Goal: Information Seeking & Learning: Learn about a topic

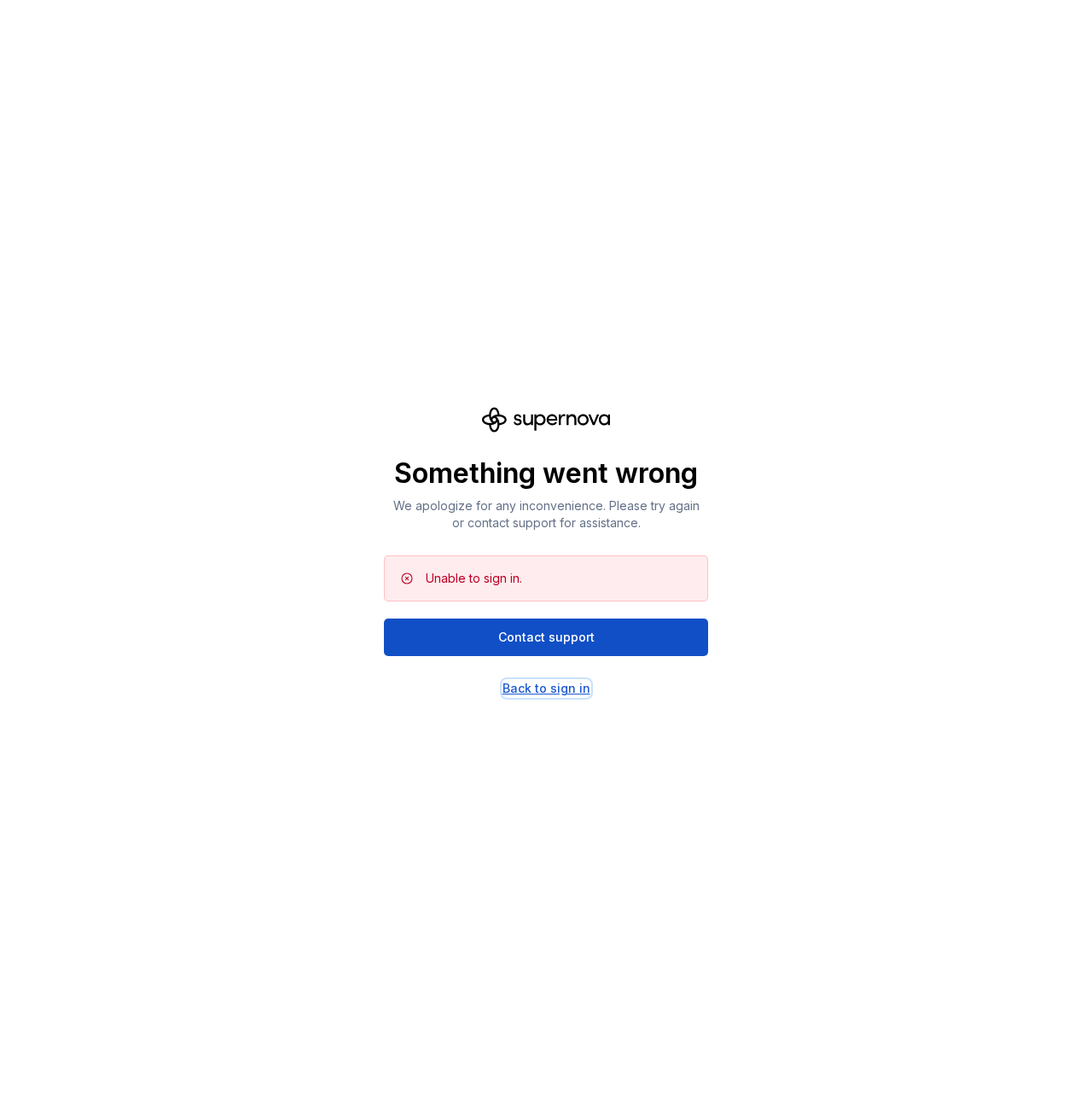
click at [539, 696] on div "Back to sign in" at bounding box center [547, 689] width 88 height 17
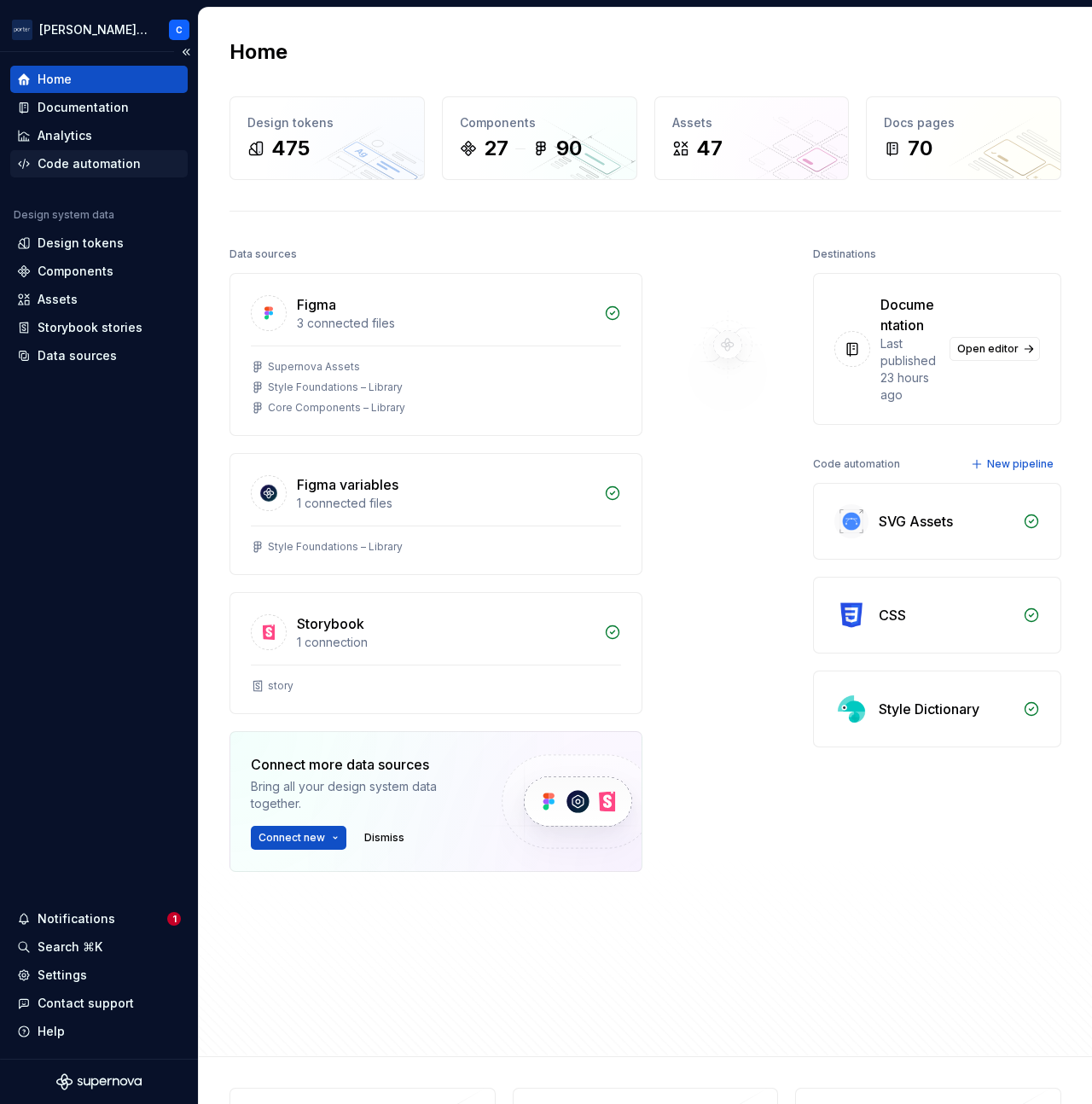
click at [78, 162] on div "Code automation" at bounding box center [89, 164] width 103 height 17
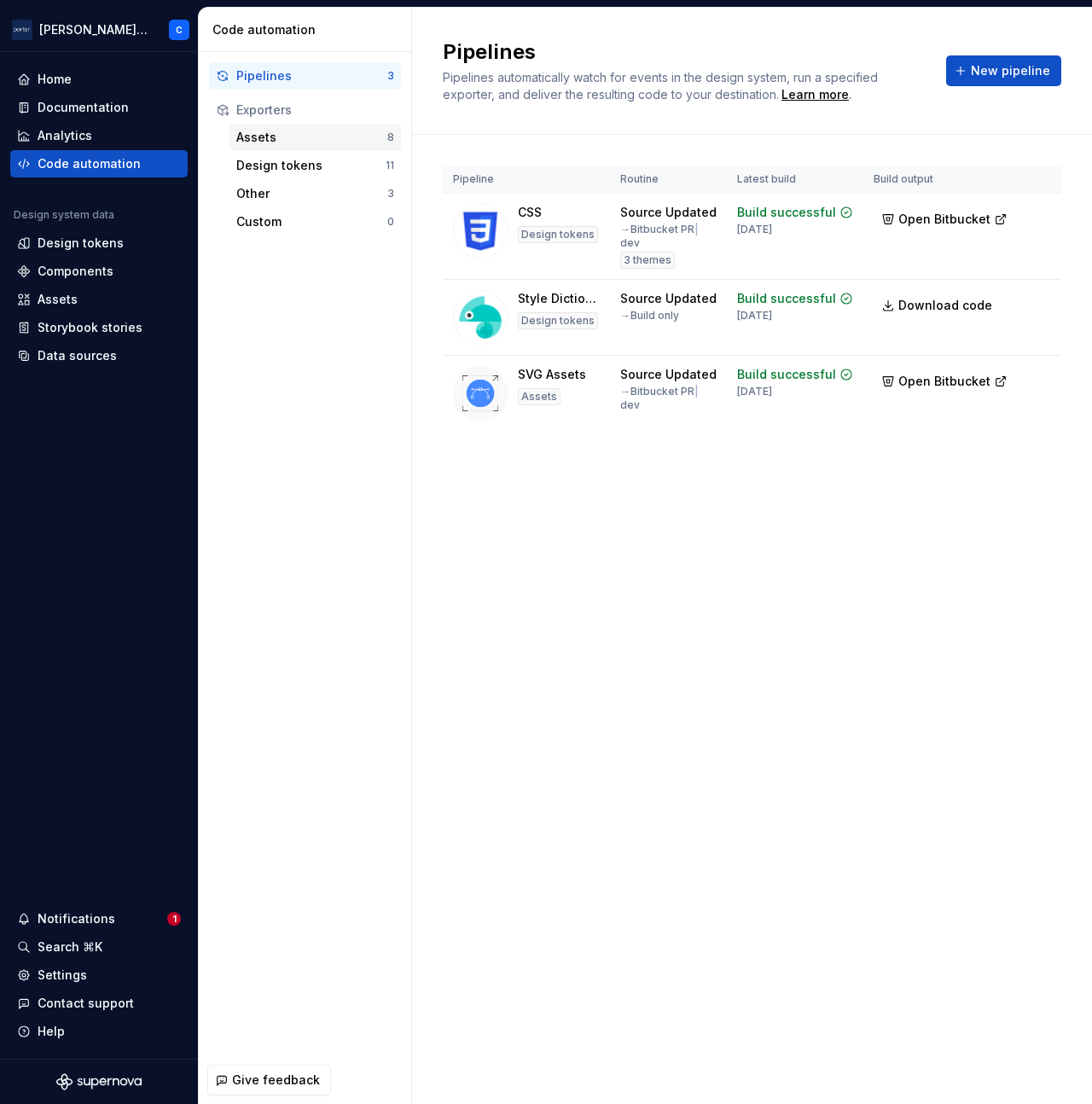
click at [293, 139] on div "Assets" at bounding box center [312, 137] width 151 height 17
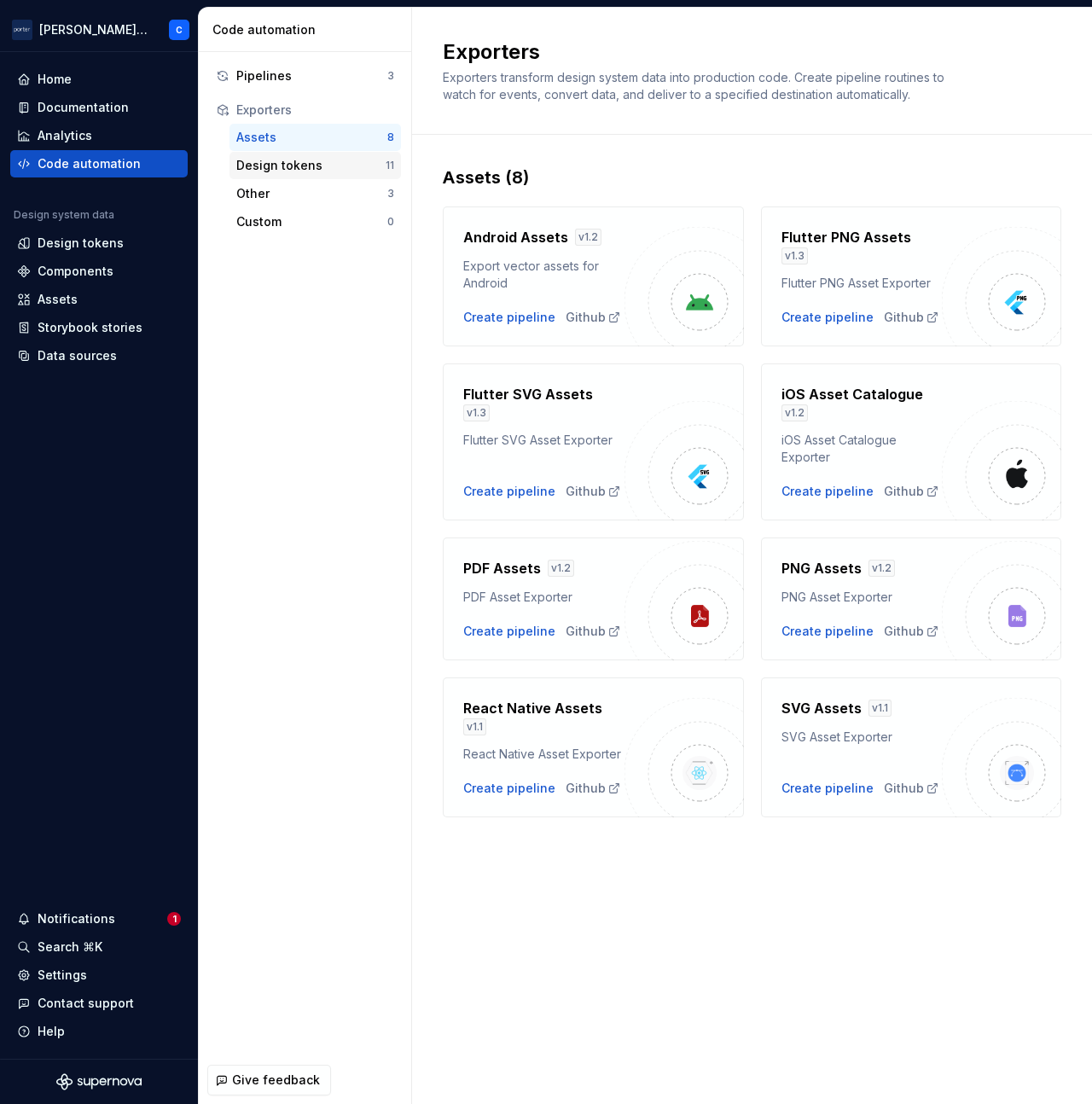
click at [292, 164] on div "Design tokens" at bounding box center [311, 166] width 149 height 17
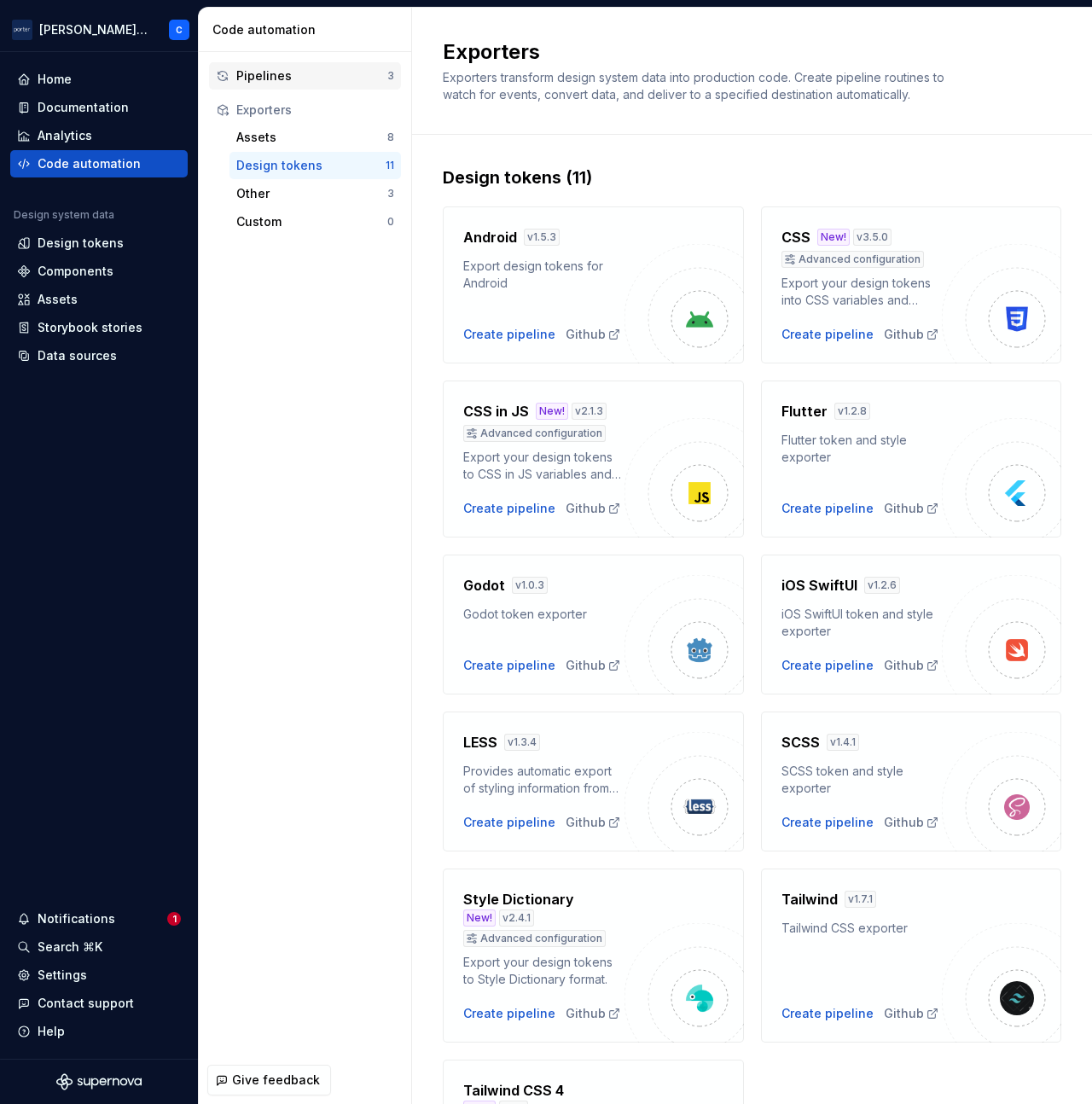
click at [280, 78] on div "Pipelines" at bounding box center [312, 76] width 151 height 17
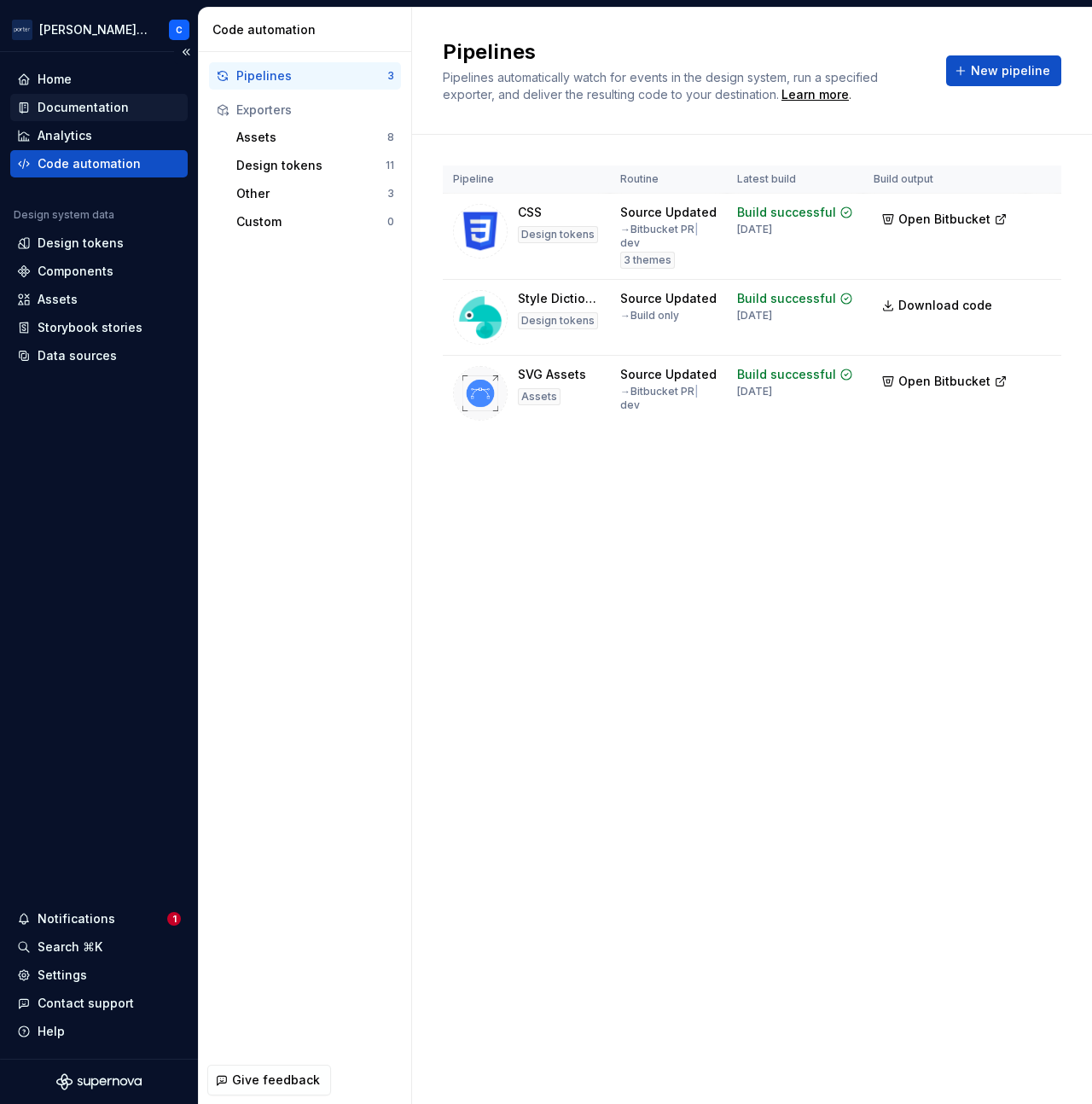
click at [72, 109] on div "Documentation" at bounding box center [82, 107] width 91 height 17
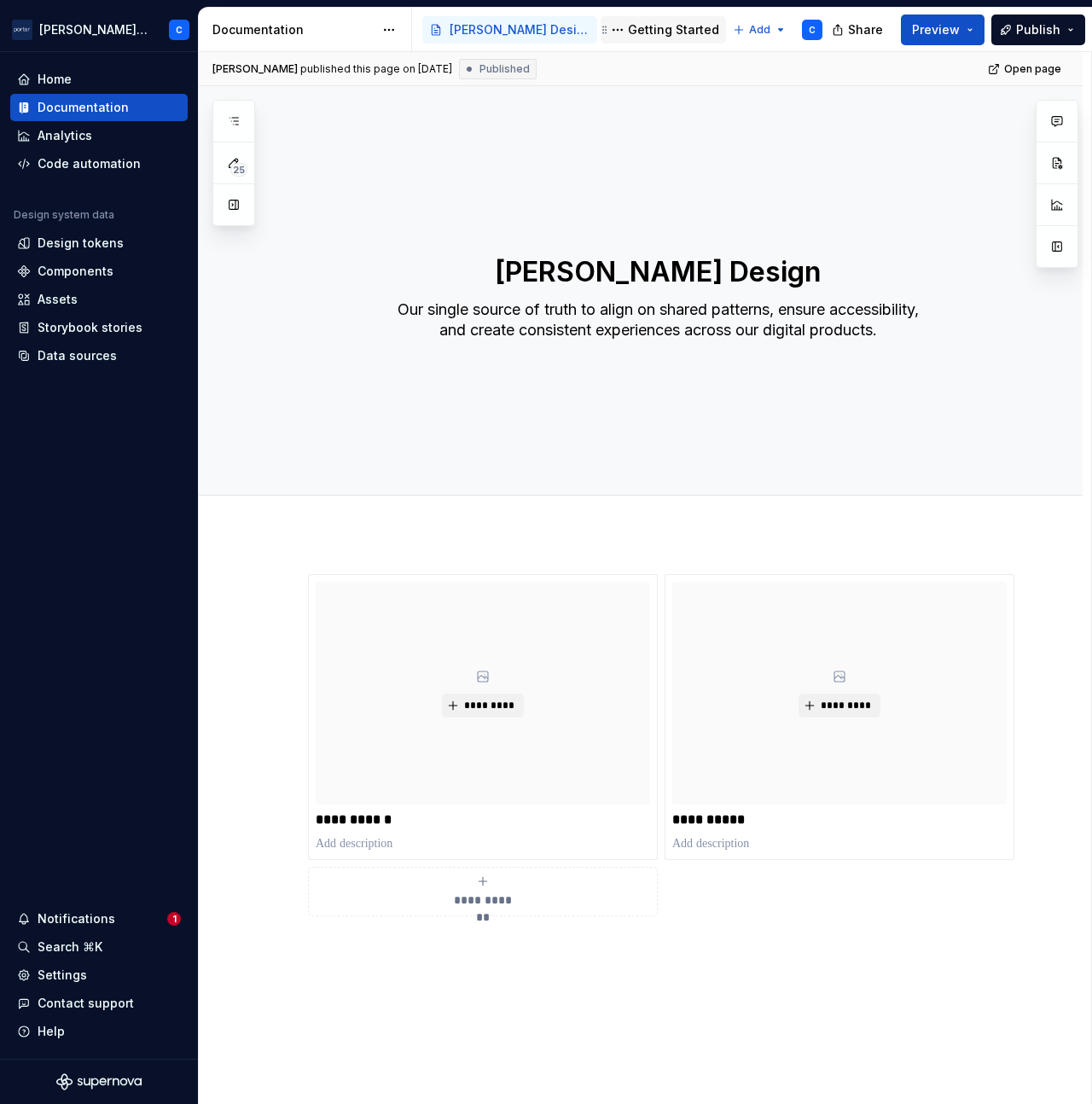
click at [628, 31] on div "Getting Started" at bounding box center [673, 30] width 91 height 17
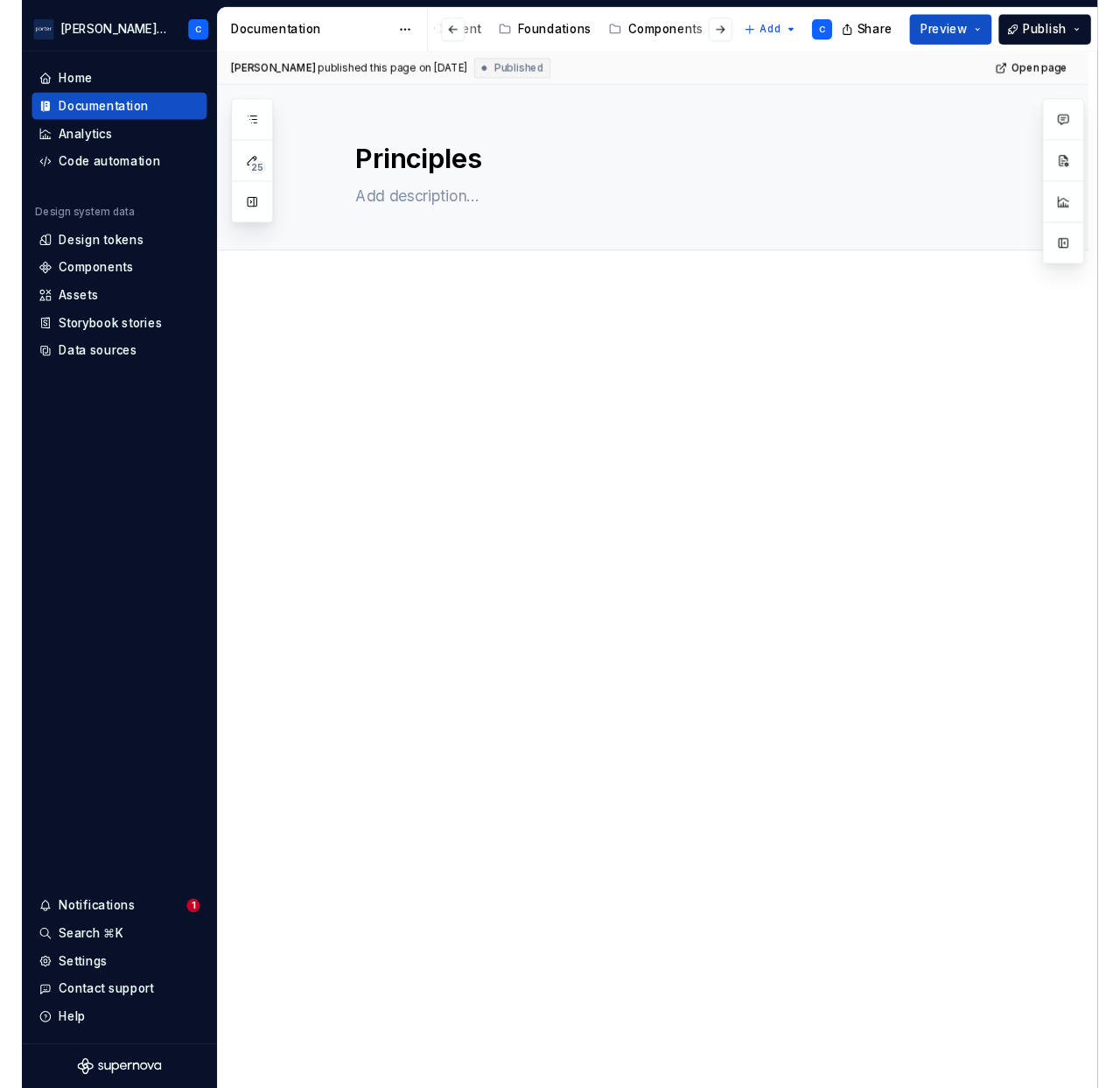
scroll to position [0, 349]
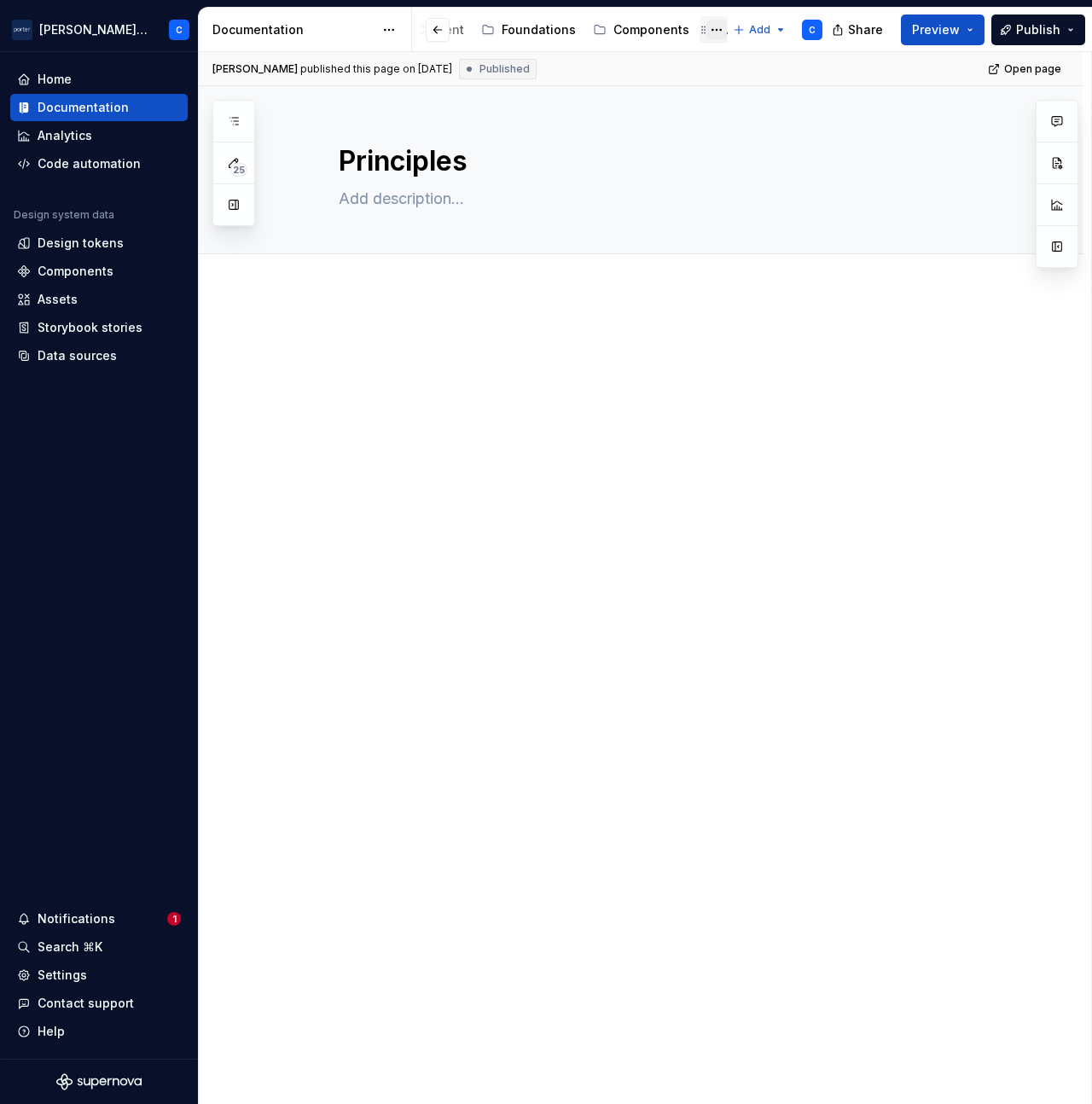
click at [706, 31] on button "Page tree" at bounding box center [716, 29] width 20 height 20
click at [664, 30] on html "[PERSON_NAME] Airlines C Home Documentation Analytics Code automation Design sy…" at bounding box center [546, 552] width 1092 height 1104
click at [727, 30] on div "Accessibility" at bounding box center [764, 30] width 75 height 17
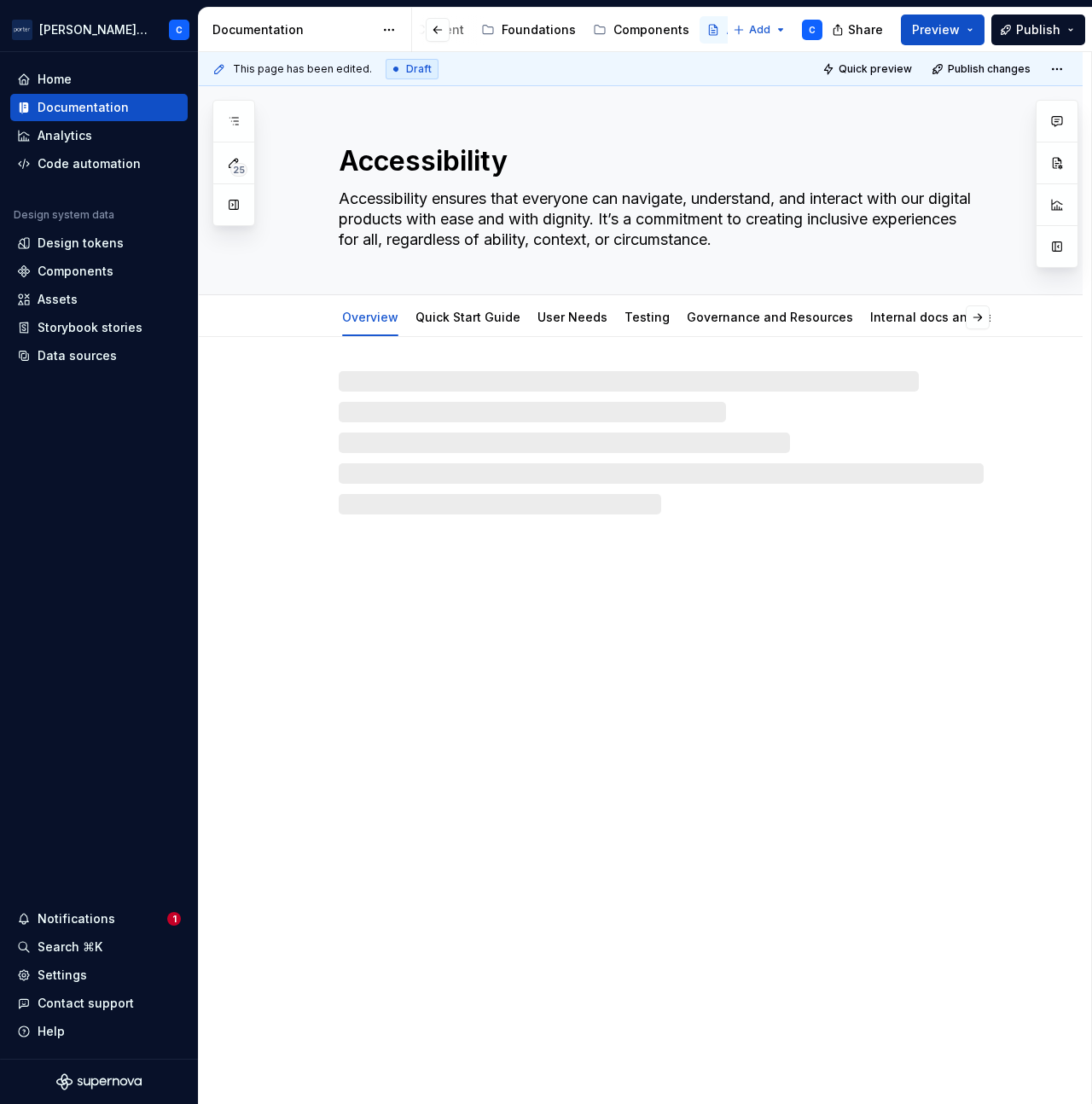
click at [727, 30] on div "Accessibility" at bounding box center [764, 30] width 75 height 17
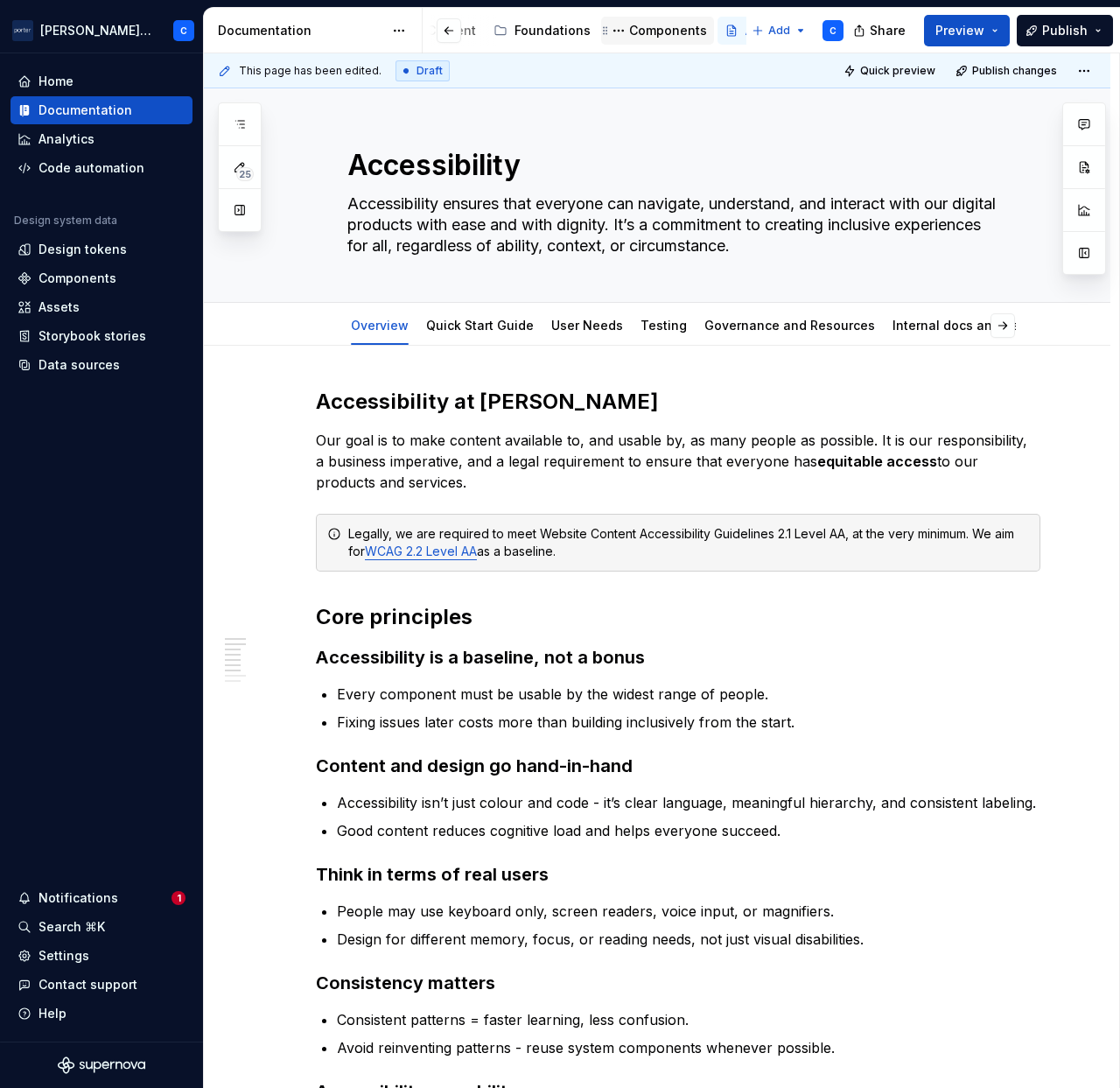
click at [629, 36] on div "Components" at bounding box center [667, 30] width 78 height 18
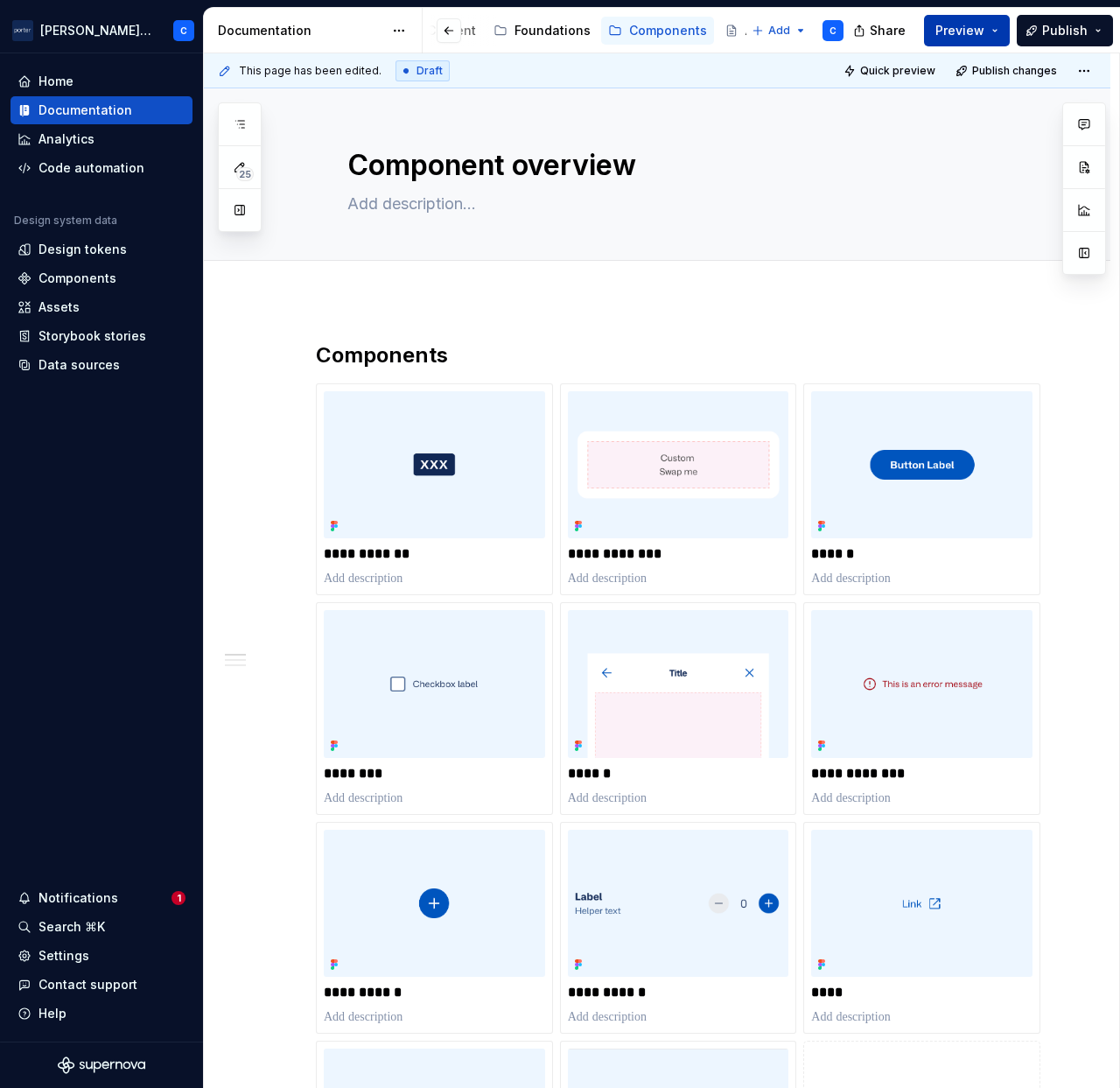
click at [1001, 29] on button "Preview" at bounding box center [967, 30] width 85 height 31
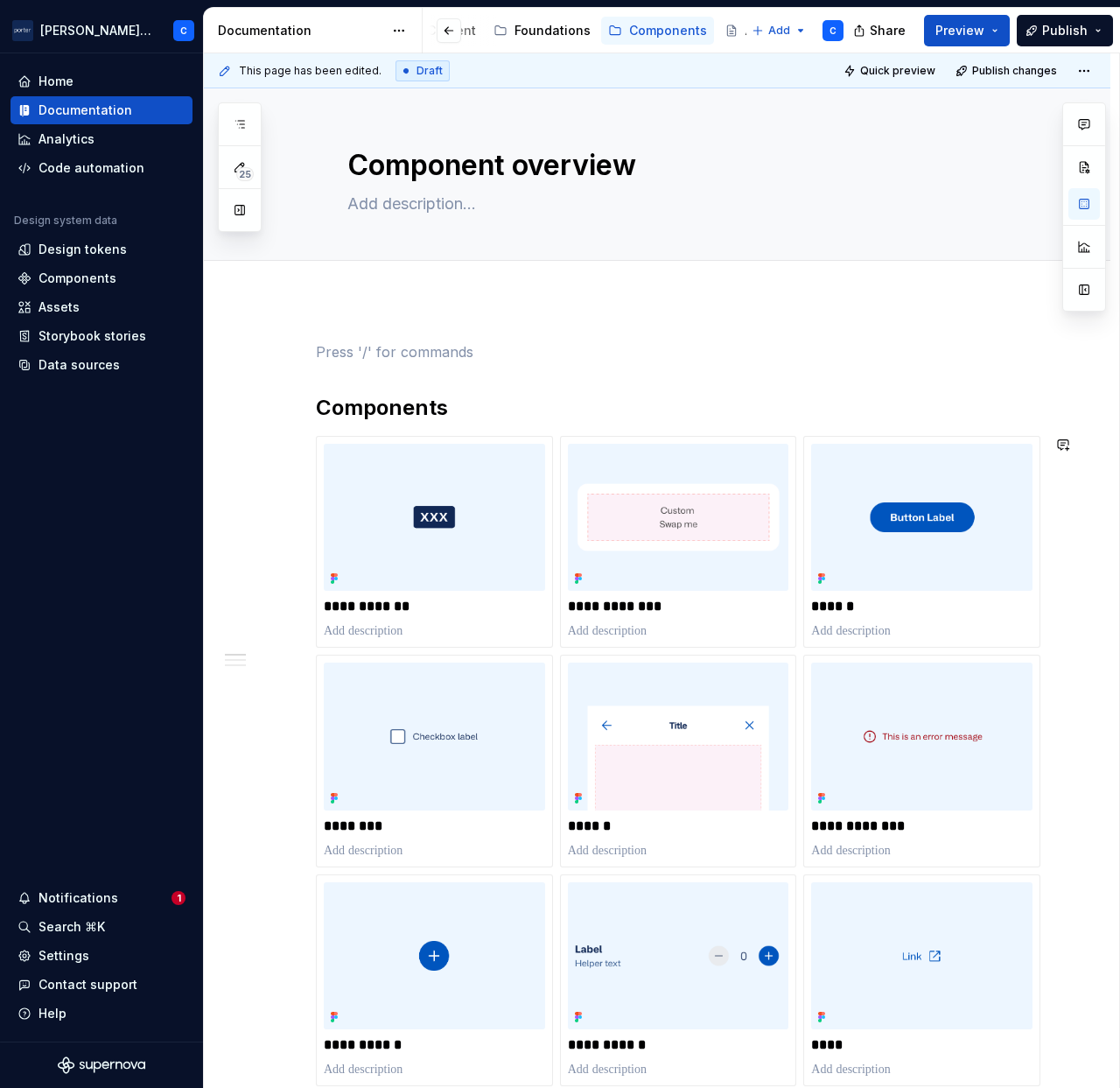
type textarea "*"
click at [115, 166] on div "Code automation" at bounding box center [91, 168] width 106 height 18
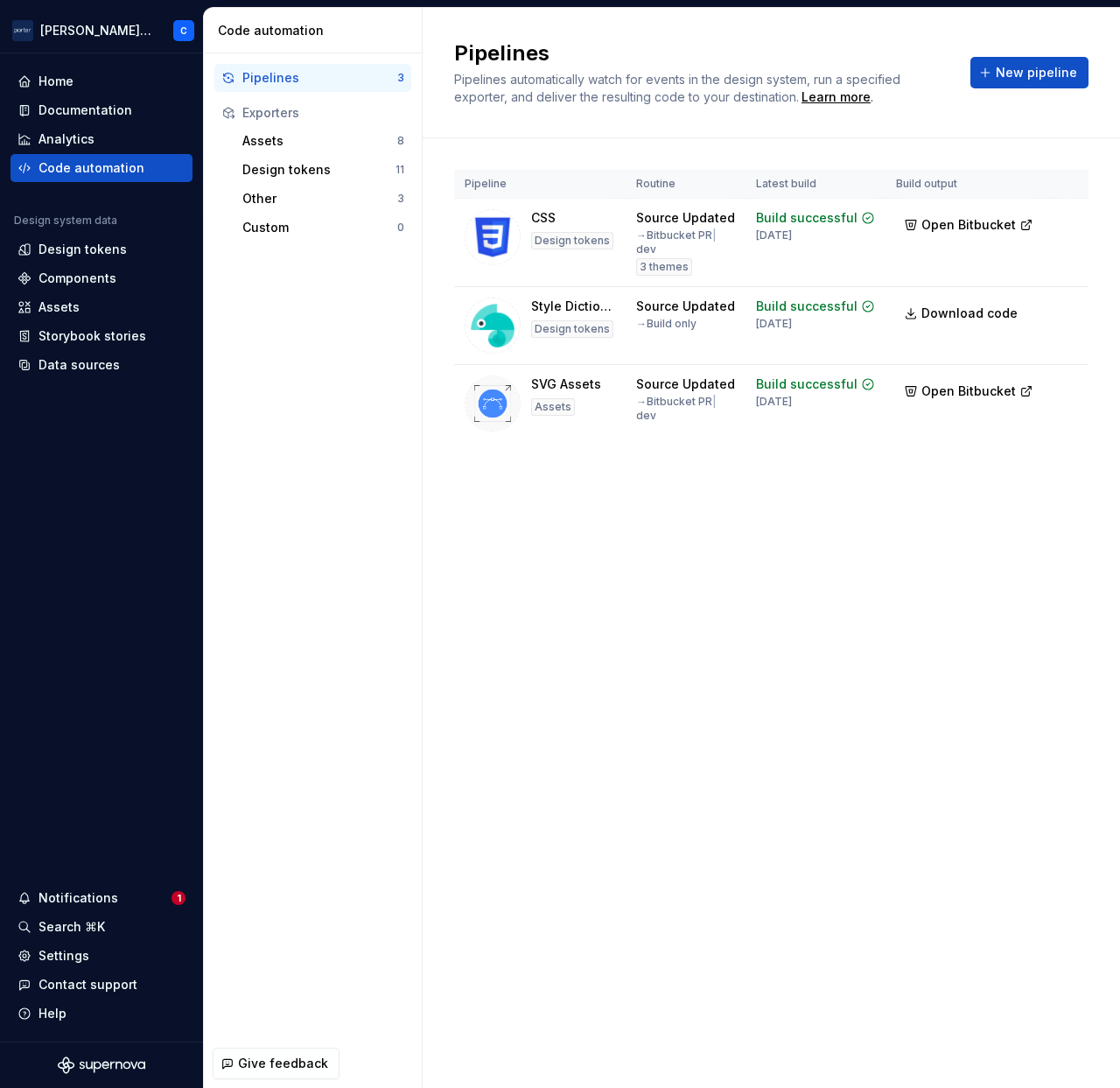
click at [419, 26] on div "Code automation" at bounding box center [313, 30] width 219 height 45
